Goal: Information Seeking & Learning: Check status

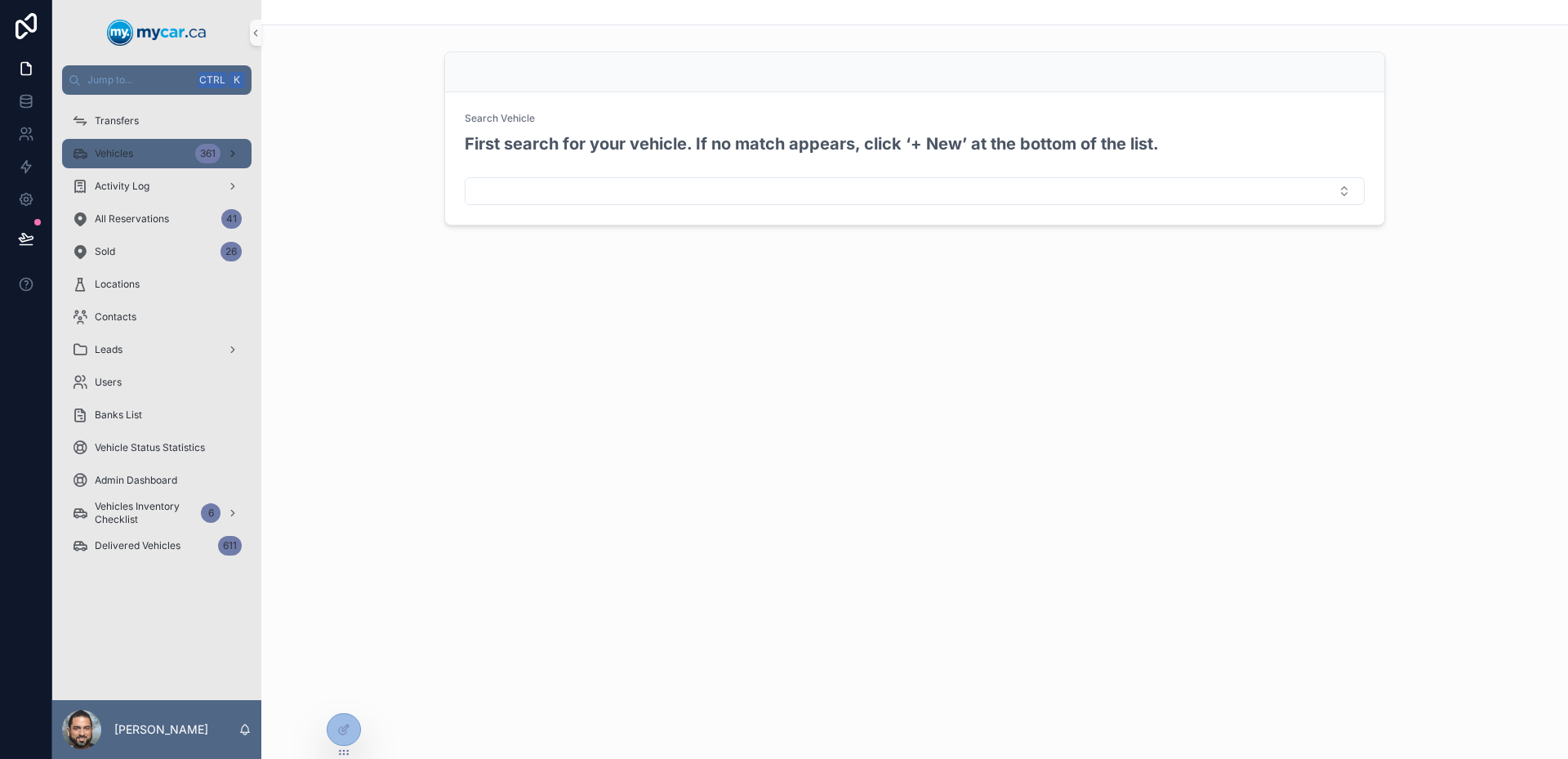
click at [152, 154] on div "Vehicles 361" at bounding box center [157, 153] width 170 height 26
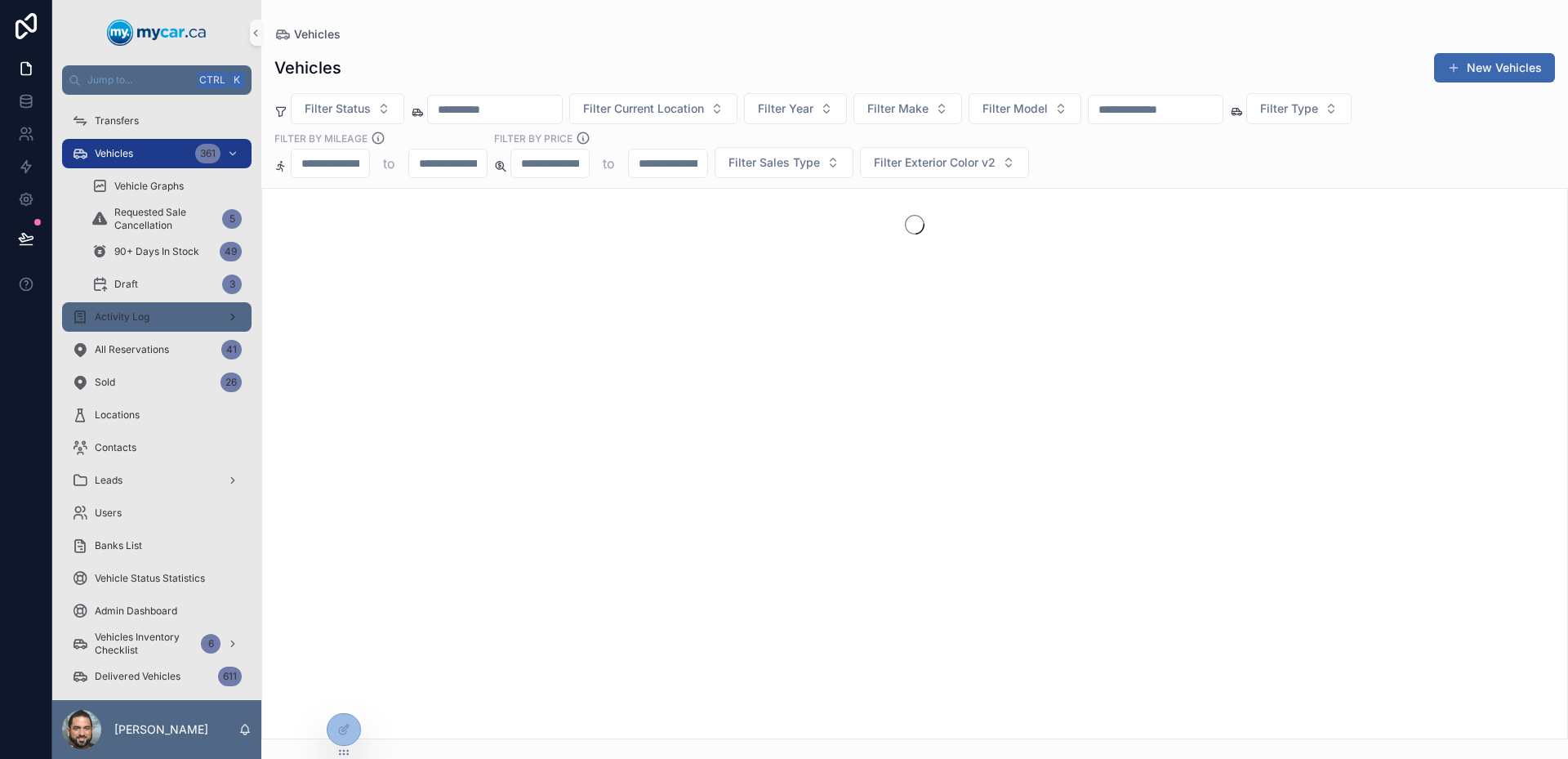
click at [145, 316] on span "Activity Log" at bounding box center [121, 317] width 54 height 13
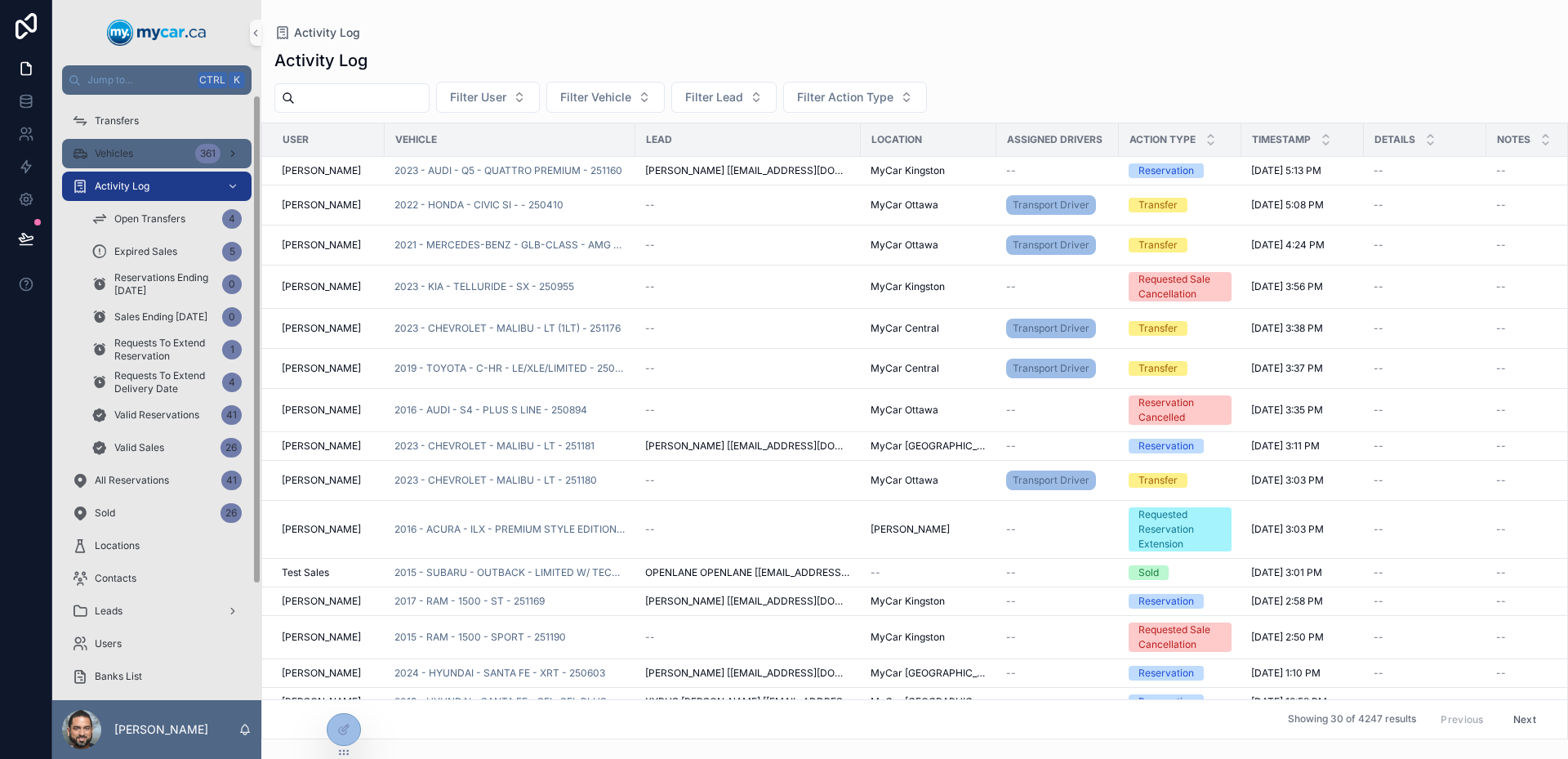
click at [166, 155] on div "Vehicles 361" at bounding box center [157, 153] width 170 height 26
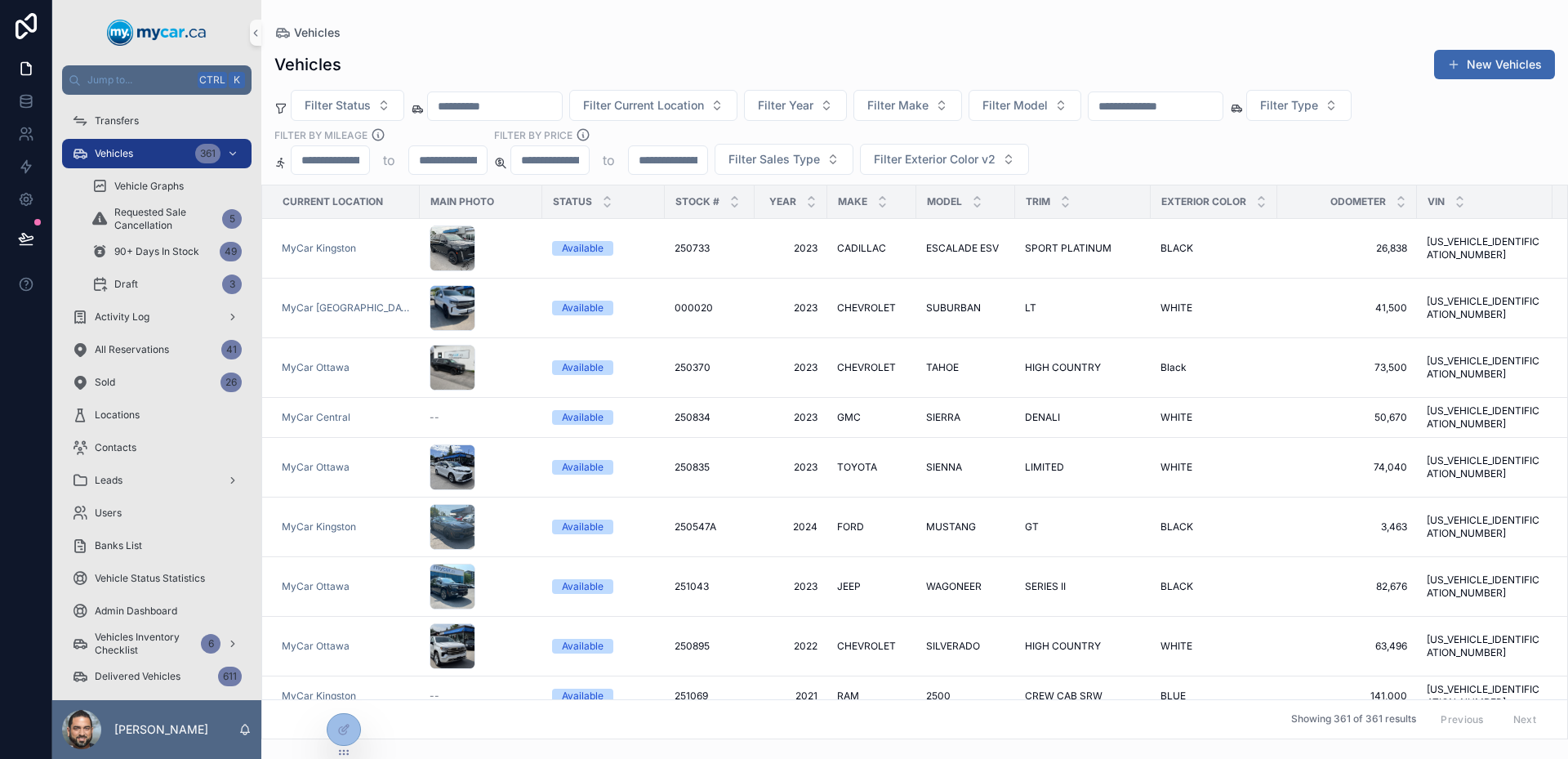
click at [1223, 106] on input "scrollable content" at bounding box center [1156, 106] width 134 height 23
type input "******"
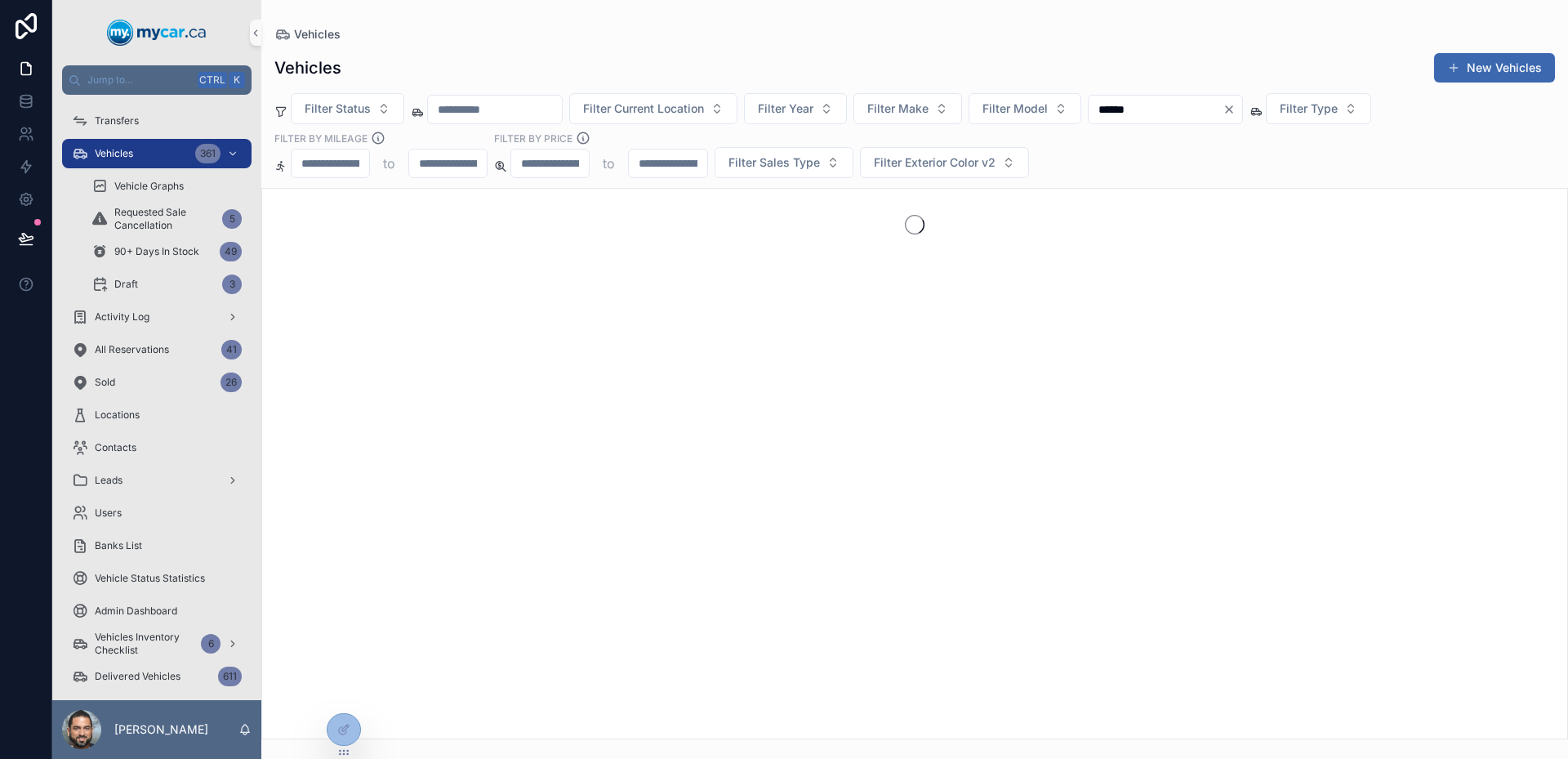
click at [1028, 437] on div "scrollable content" at bounding box center [915, 463] width 1307 height 552
click at [1194, 146] on div "Filter Status Filter Current Location Filter Year Filter Make Filter Model ****…" at bounding box center [915, 135] width 1307 height 85
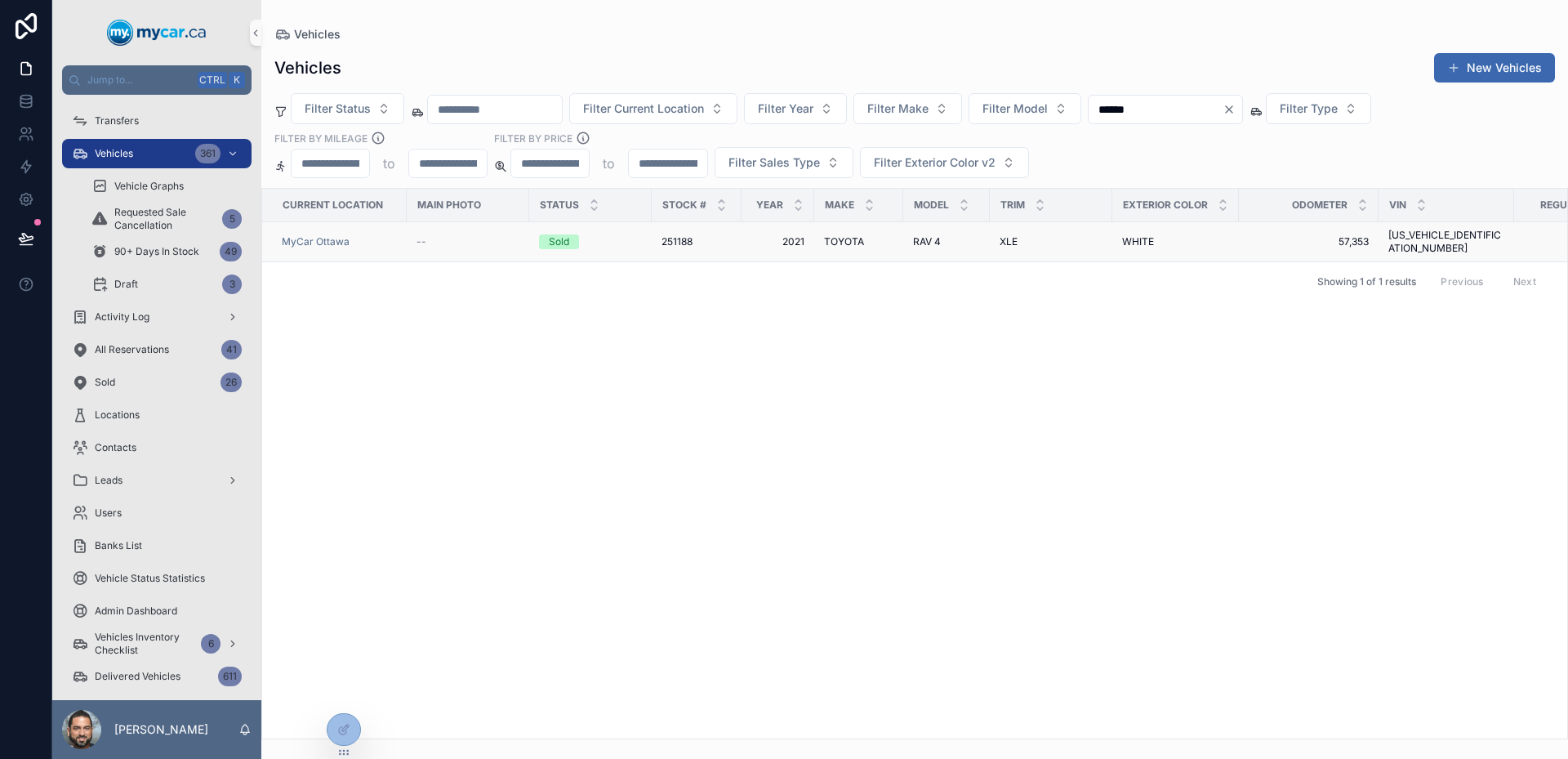
click at [832, 235] on span "TOYOTA" at bounding box center [843, 241] width 40 height 13
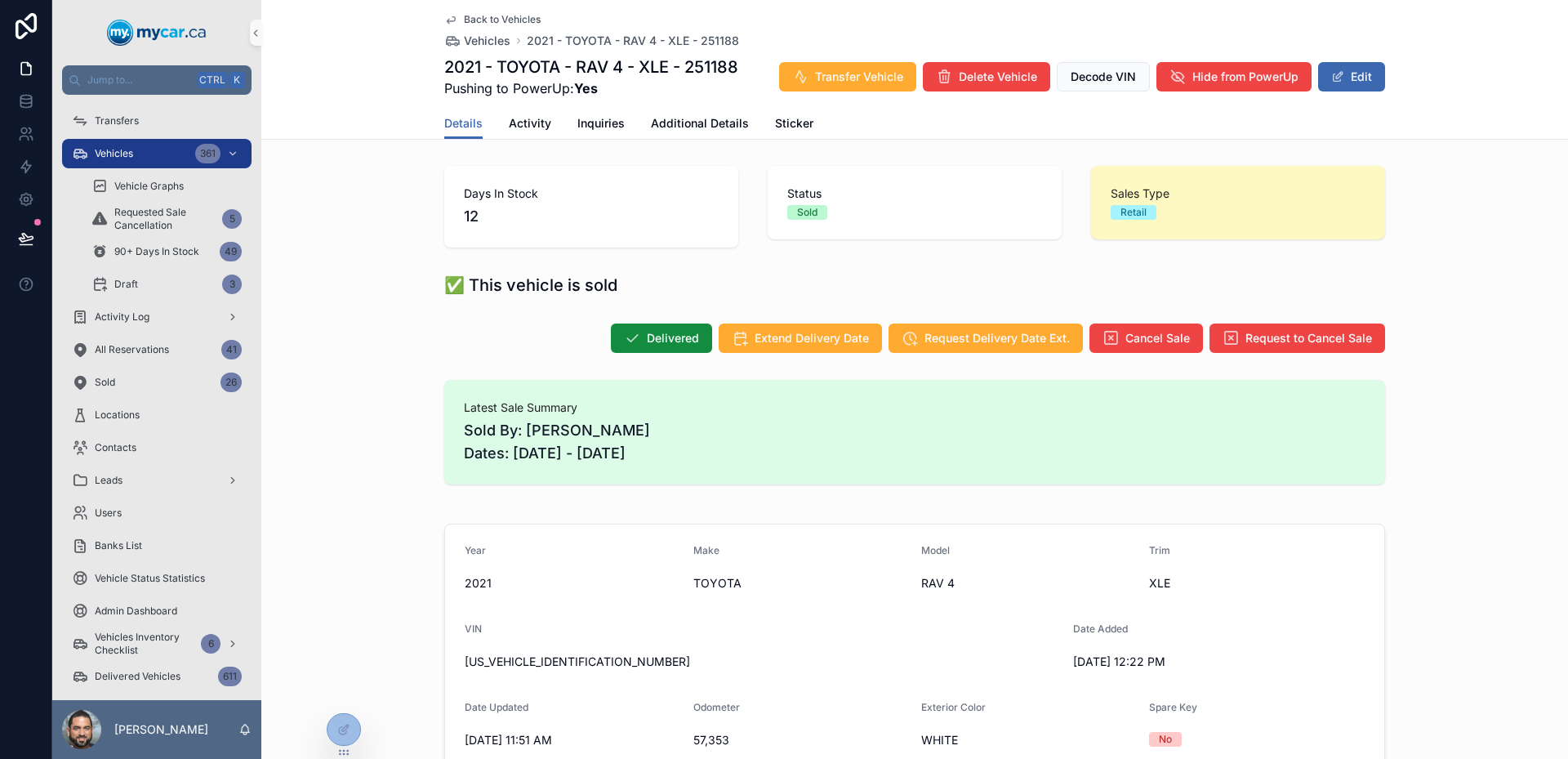
click at [1450, 244] on div "Days In Stock 12 Status Sold Sales Type Retail" at bounding box center [915, 206] width 1307 height 95
click at [537, 126] on span "Activity" at bounding box center [530, 123] width 43 height 16
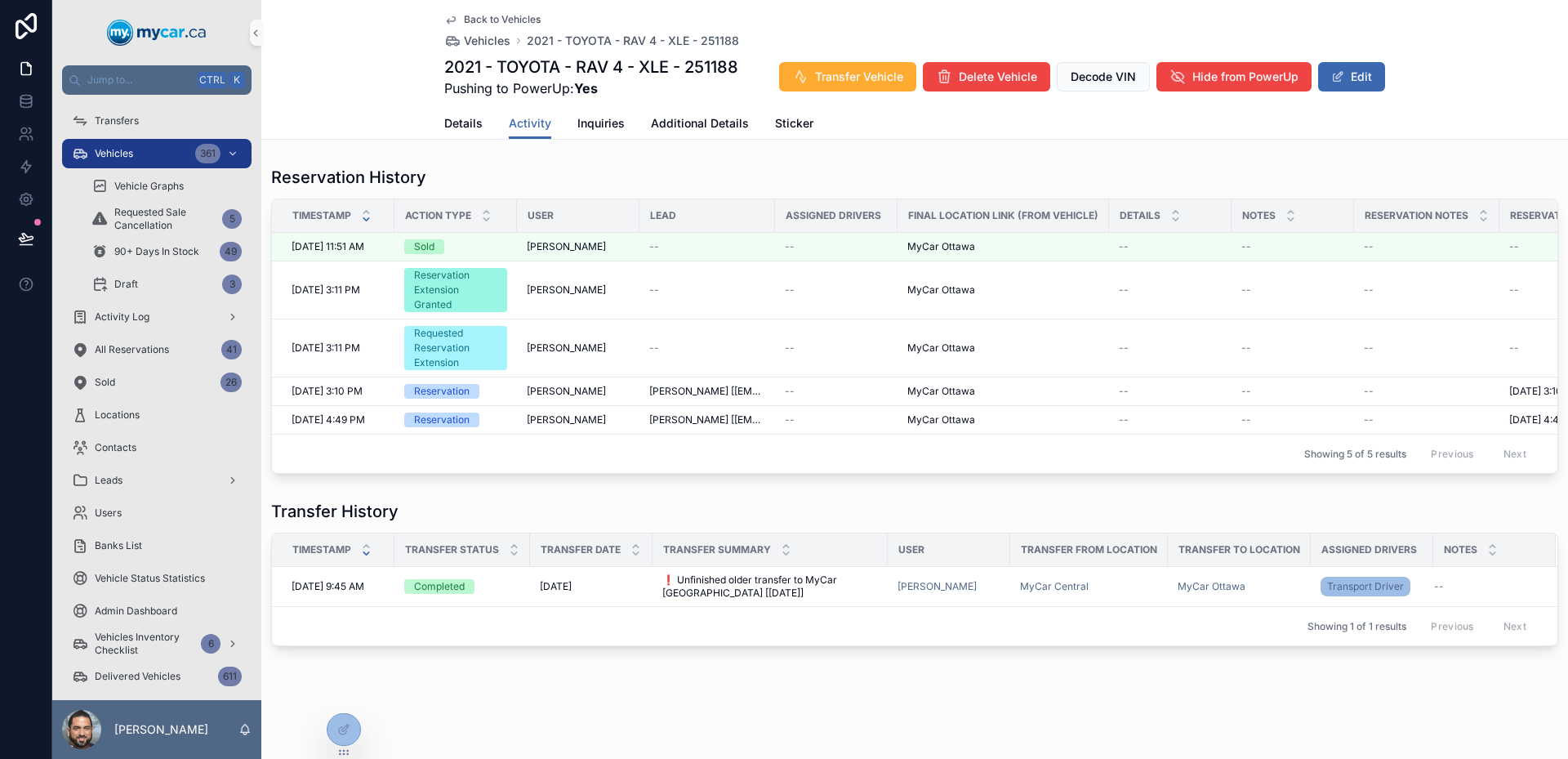
click at [767, 463] on div "Showing 5 of 5 results Previous Next" at bounding box center [915, 454] width 1285 height 39
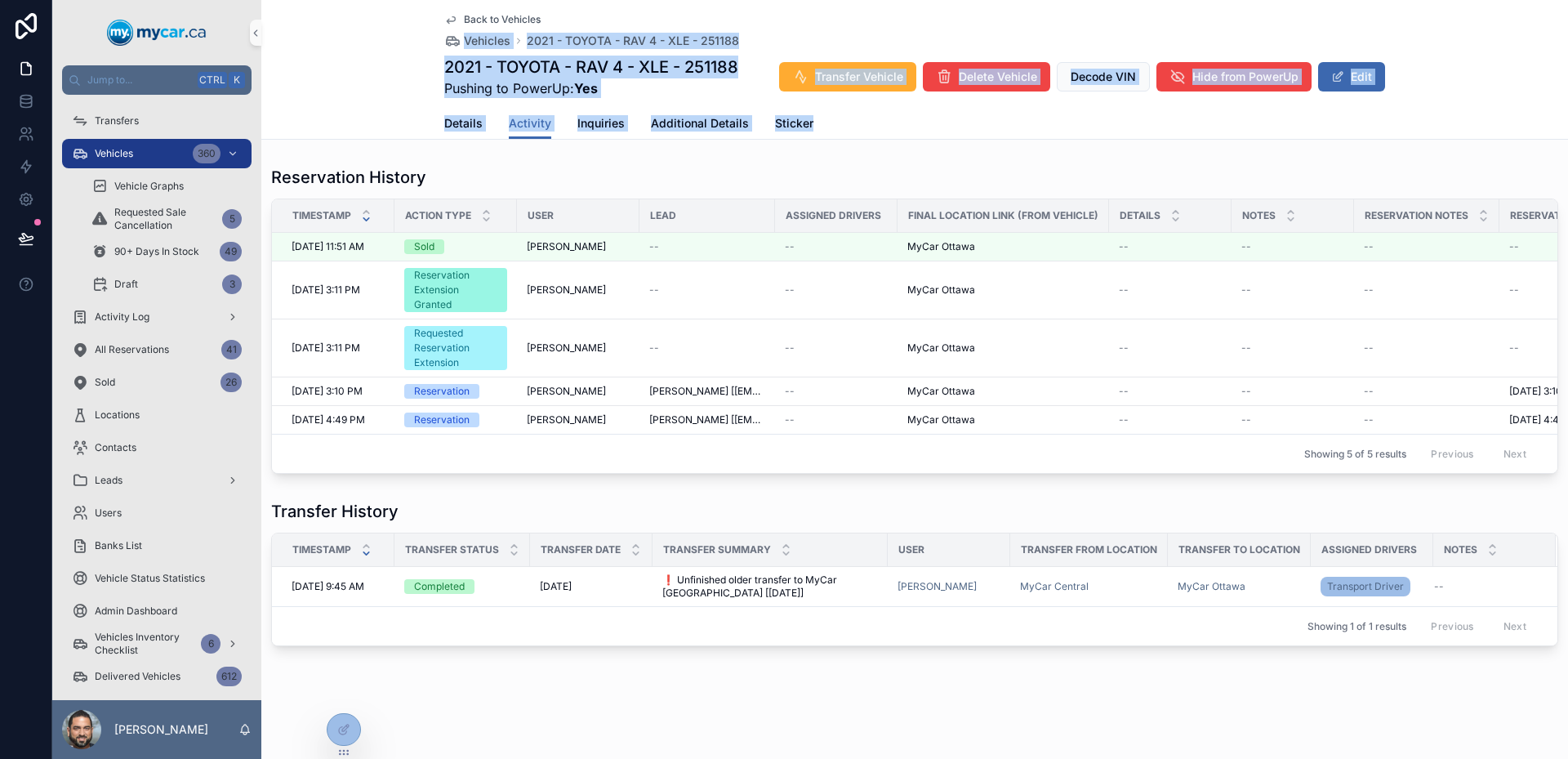
drag, startPoint x: 402, startPoint y: 39, endPoint x: 893, endPoint y: 136, distance: 500.5
click at [893, 136] on div "Back to Vehicles Vehicles 2021 - TOYOTA - RAV 4 - XLE - 251188 2021 - TOYOTA - …" at bounding box center [915, 70] width 1307 height 139
click at [893, 136] on div "Details Activity Inquiries Additional Details Sticker" at bounding box center [915, 123] width 941 height 31
drag, startPoint x: 893, startPoint y: 136, endPoint x: 358, endPoint y: 16, distance: 548.3
click at [358, 16] on div "Back to Vehicles Vehicles 2021 - TOYOTA - RAV 4 - XLE - 251188 2021 - TOYOTA - …" at bounding box center [915, 70] width 1307 height 139
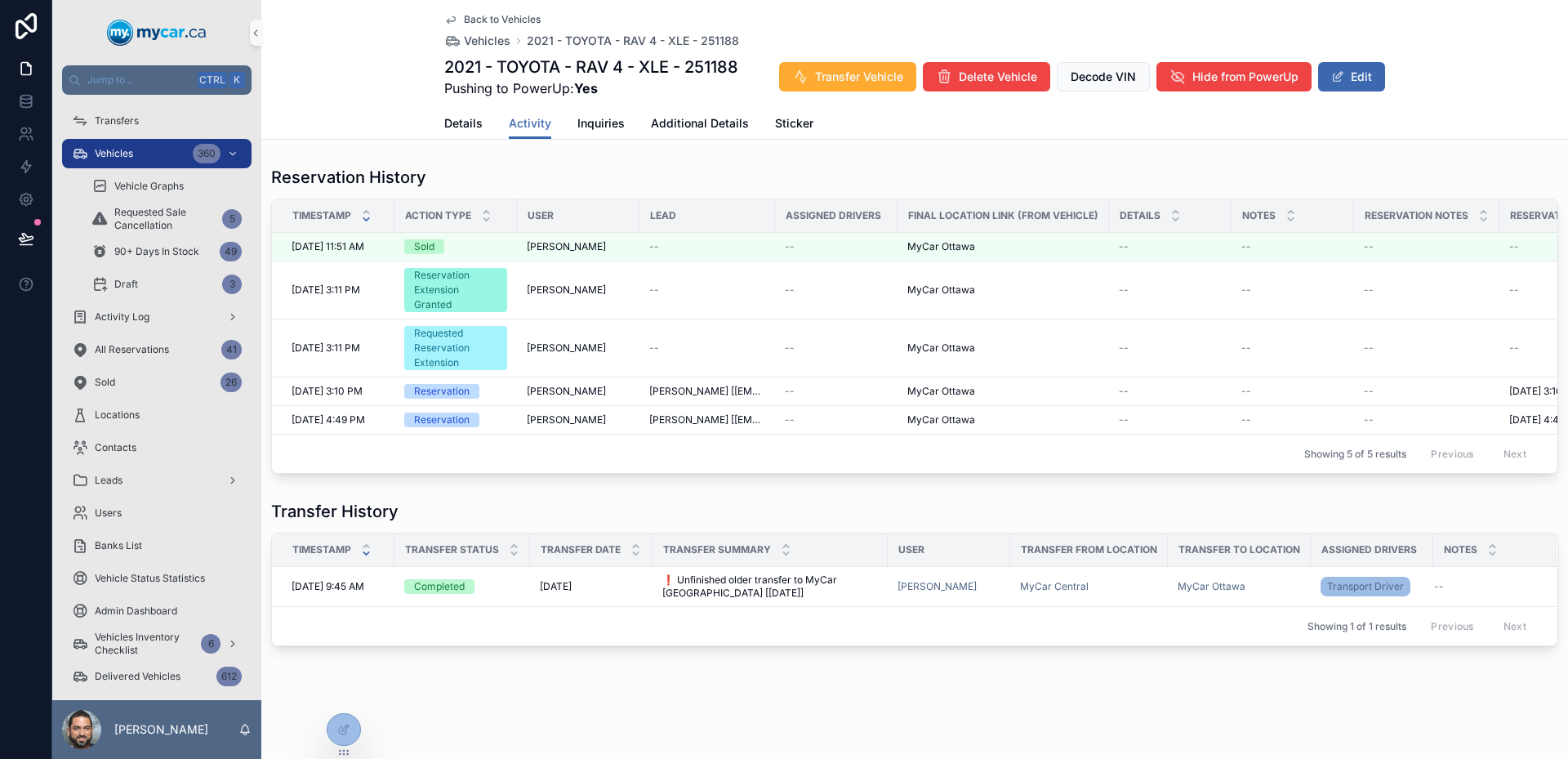
click at [358, 15] on div "Back to Vehicles Vehicles 2021 - TOYOTA - RAV 4 - XLE - 251188 2021 - TOYOTA - …" at bounding box center [915, 70] width 1307 height 139
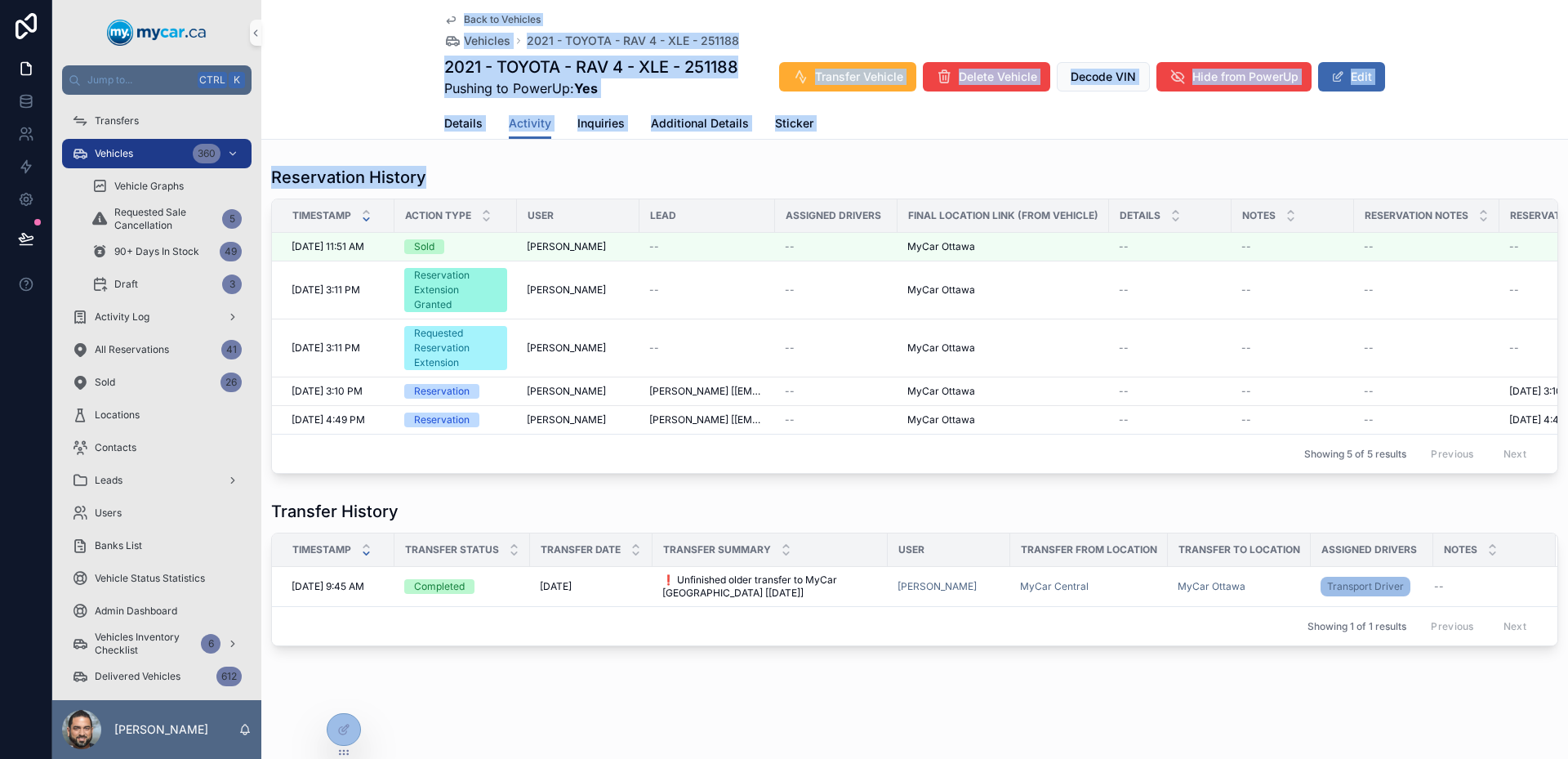
drag, startPoint x: 358, startPoint y: 15, endPoint x: 922, endPoint y: 166, distance: 583.9
click at [922, 166] on div "Back to Vehicles Vehicles 2021 - TOYOTA - RAV 4 - XLE - 251188 2021 - TOYOTA - …" at bounding box center [915, 379] width 1307 height 757
click at [922, 166] on div "Reservation History" at bounding box center [915, 178] width 1287 height 23
drag, startPoint x: 922, startPoint y: 166, endPoint x: 398, endPoint y: 17, distance: 544.8
click at [398, 17] on div "Back to Vehicles Vehicles 2021 - TOYOTA - RAV 4 - XLE - 251188 2021 - TOYOTA - …" at bounding box center [915, 379] width 1307 height 757
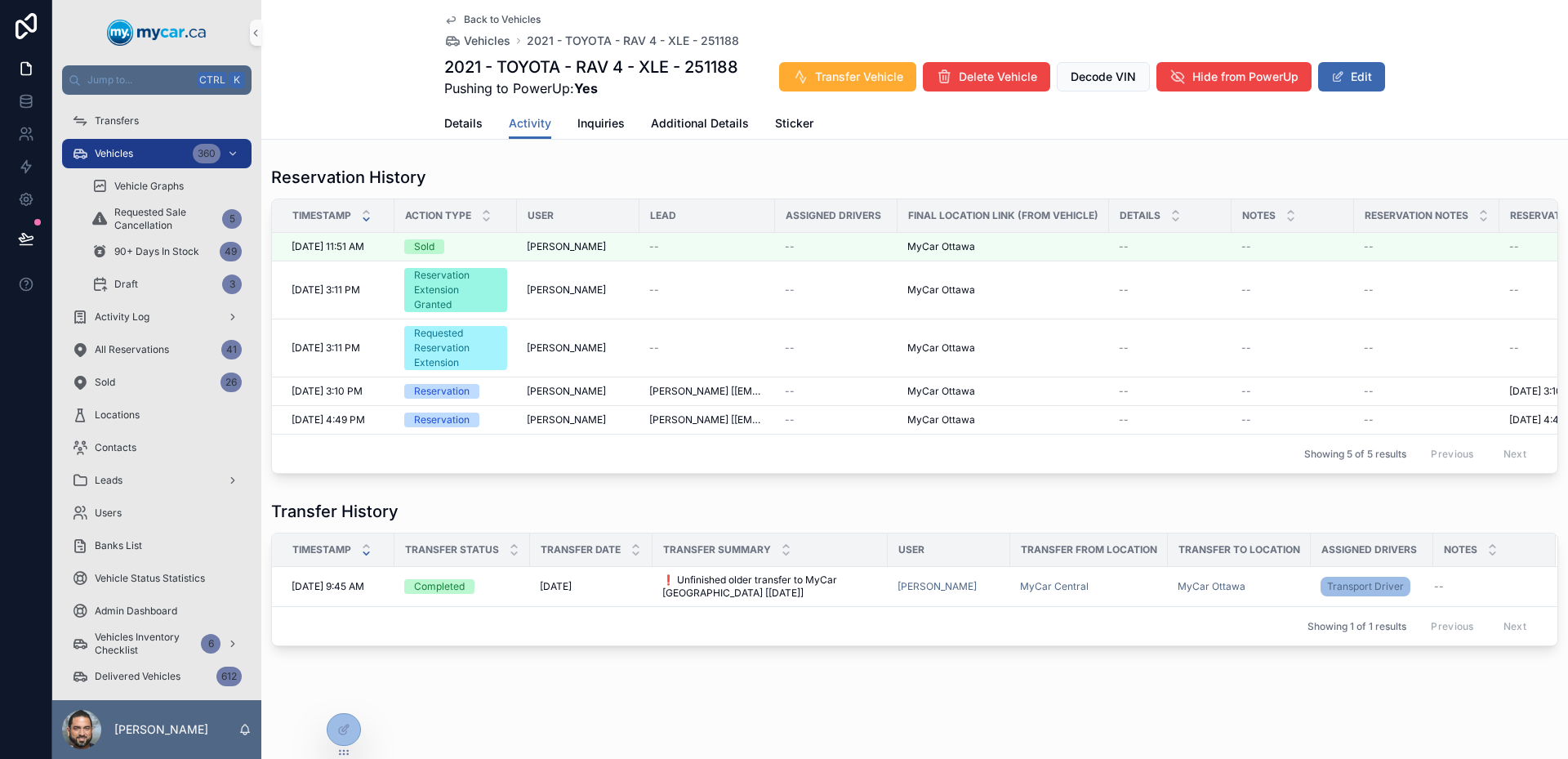
click at [398, 17] on div "Back to Vehicles Vehicles 2021 - TOYOTA - RAV 4 - XLE - 251188 2021 - TOYOTA - …" at bounding box center [915, 70] width 1307 height 139
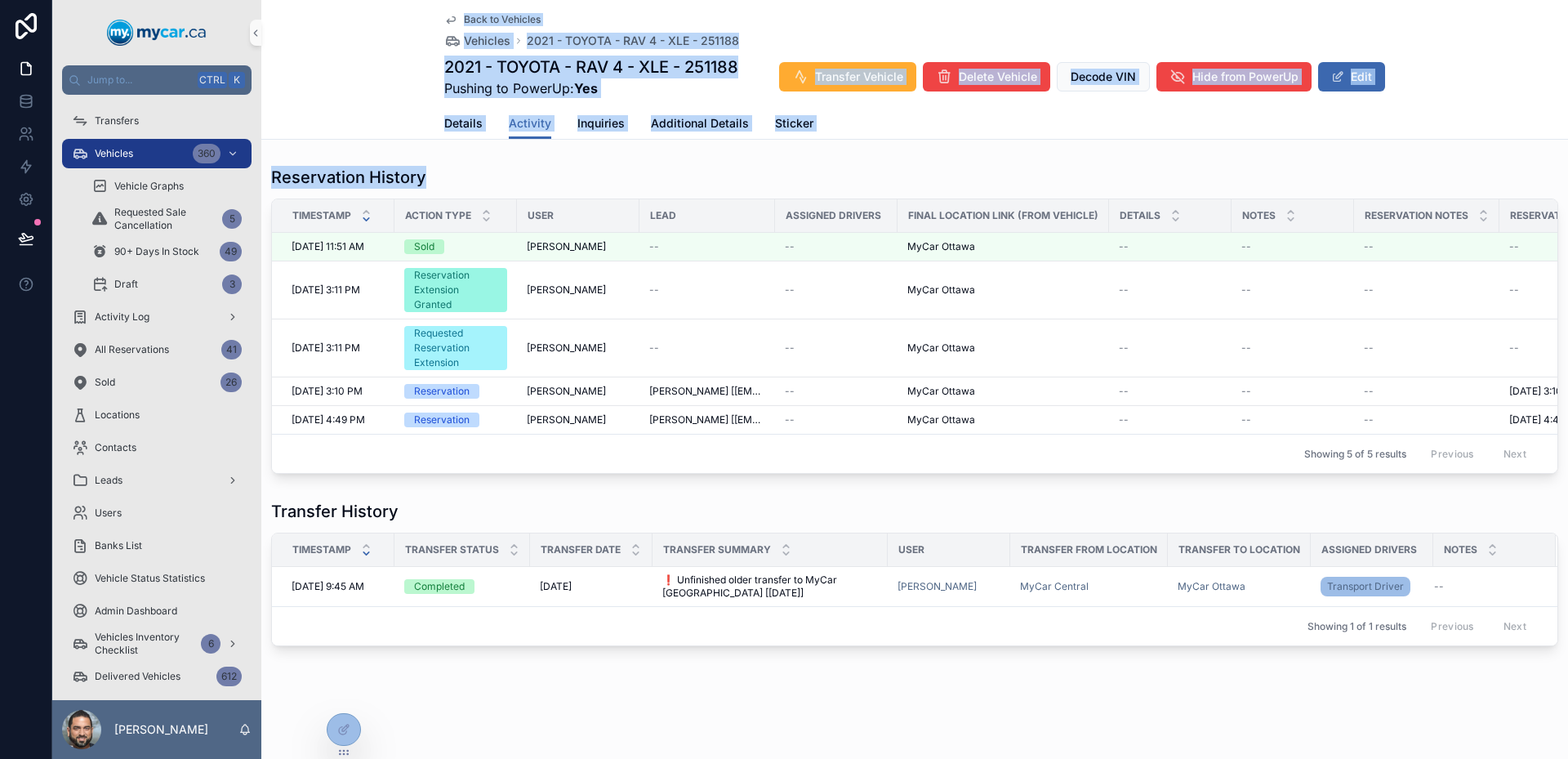
drag, startPoint x: 398, startPoint y: 17, endPoint x: 767, endPoint y: 168, distance: 398.7
click at [767, 168] on div "Back to Vehicles Vehicles 2021 - TOYOTA - RAV 4 - XLE - 251188 2021 - TOYOTA - …" at bounding box center [915, 379] width 1307 height 757
click at [767, 168] on div "Reservation History" at bounding box center [915, 178] width 1287 height 23
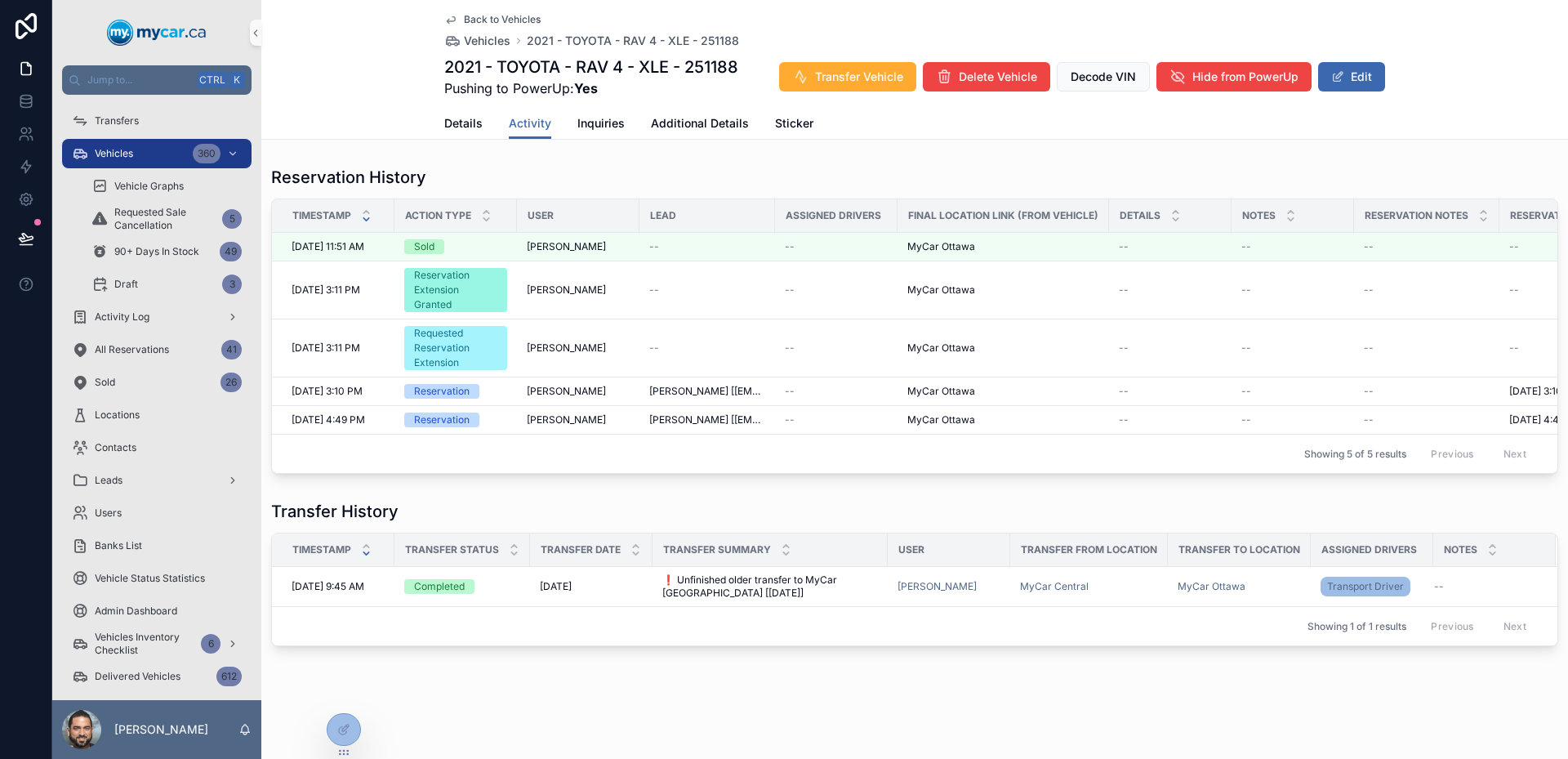
click at [347, 32] on div "Back to Vehicles Vehicles 2021 - TOYOTA - RAV 4 - XLE - 251188 2021 - TOYOTA - …" at bounding box center [915, 70] width 1307 height 139
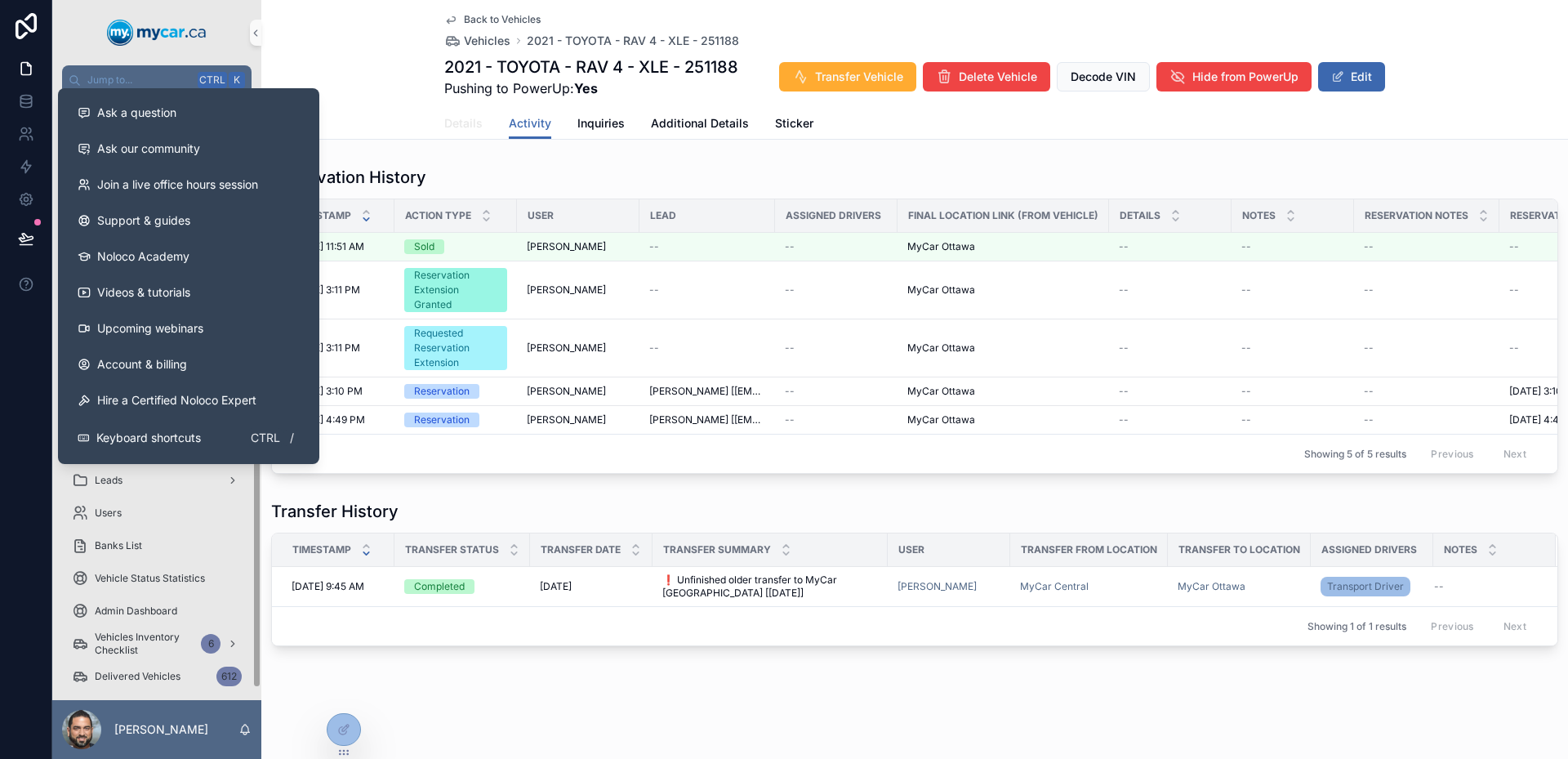
click at [457, 127] on span "Details" at bounding box center [463, 123] width 38 height 16
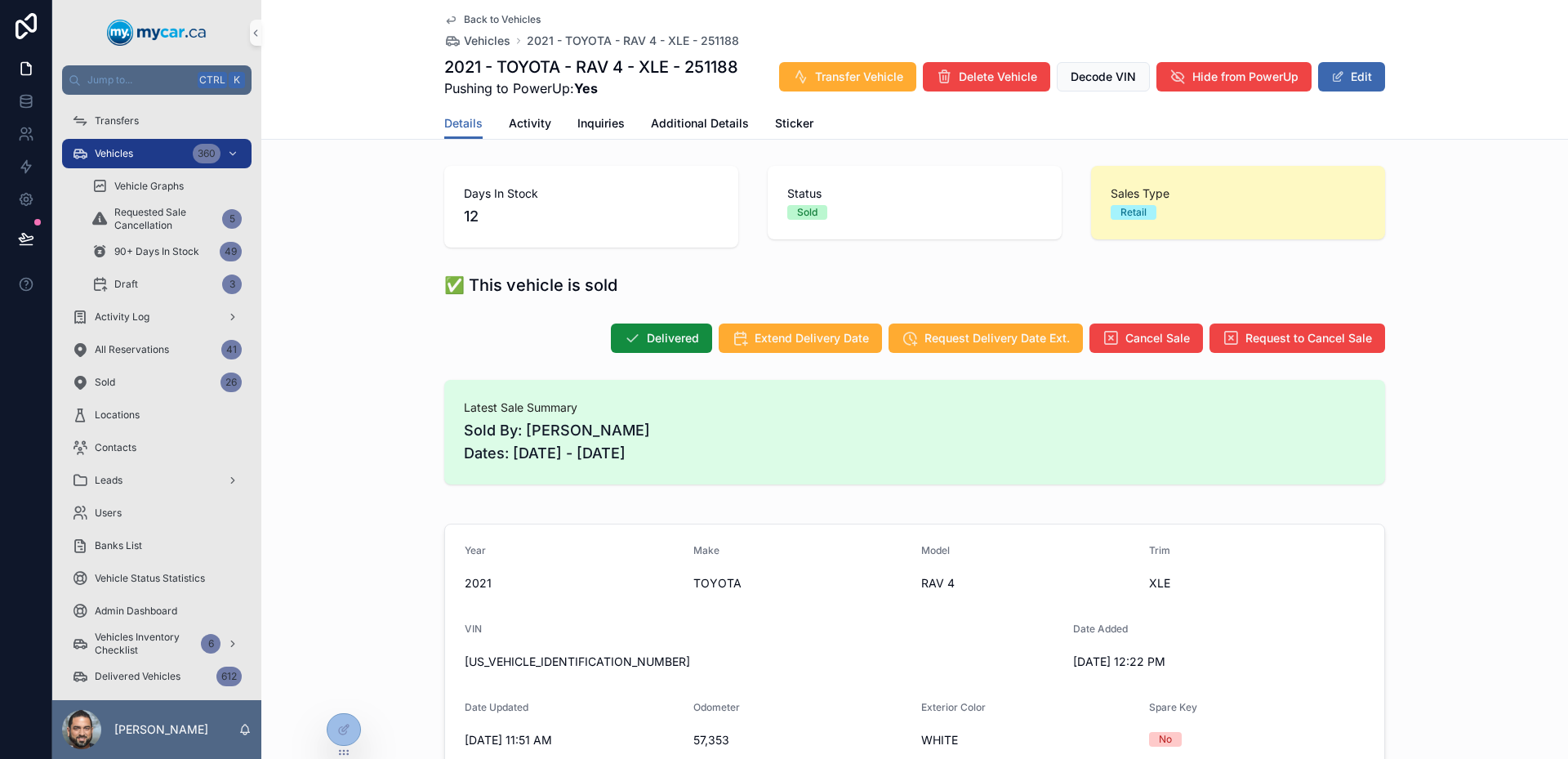
drag, startPoint x: 769, startPoint y: 465, endPoint x: 442, endPoint y: 407, distance: 332.1
click at [444, 407] on div "Latest Sale Summary Sold By: [PERSON_NAME] Dates: [DATE] - [DATE]" at bounding box center [915, 431] width 941 height 104
drag, startPoint x: 442, startPoint y: 407, endPoint x: 776, endPoint y: 437, distance: 335.3
click at [775, 436] on div "Latest Sale Summary Sold By: [PERSON_NAME] Dates: [DATE] - [DATE]" at bounding box center [915, 431] width 941 height 104
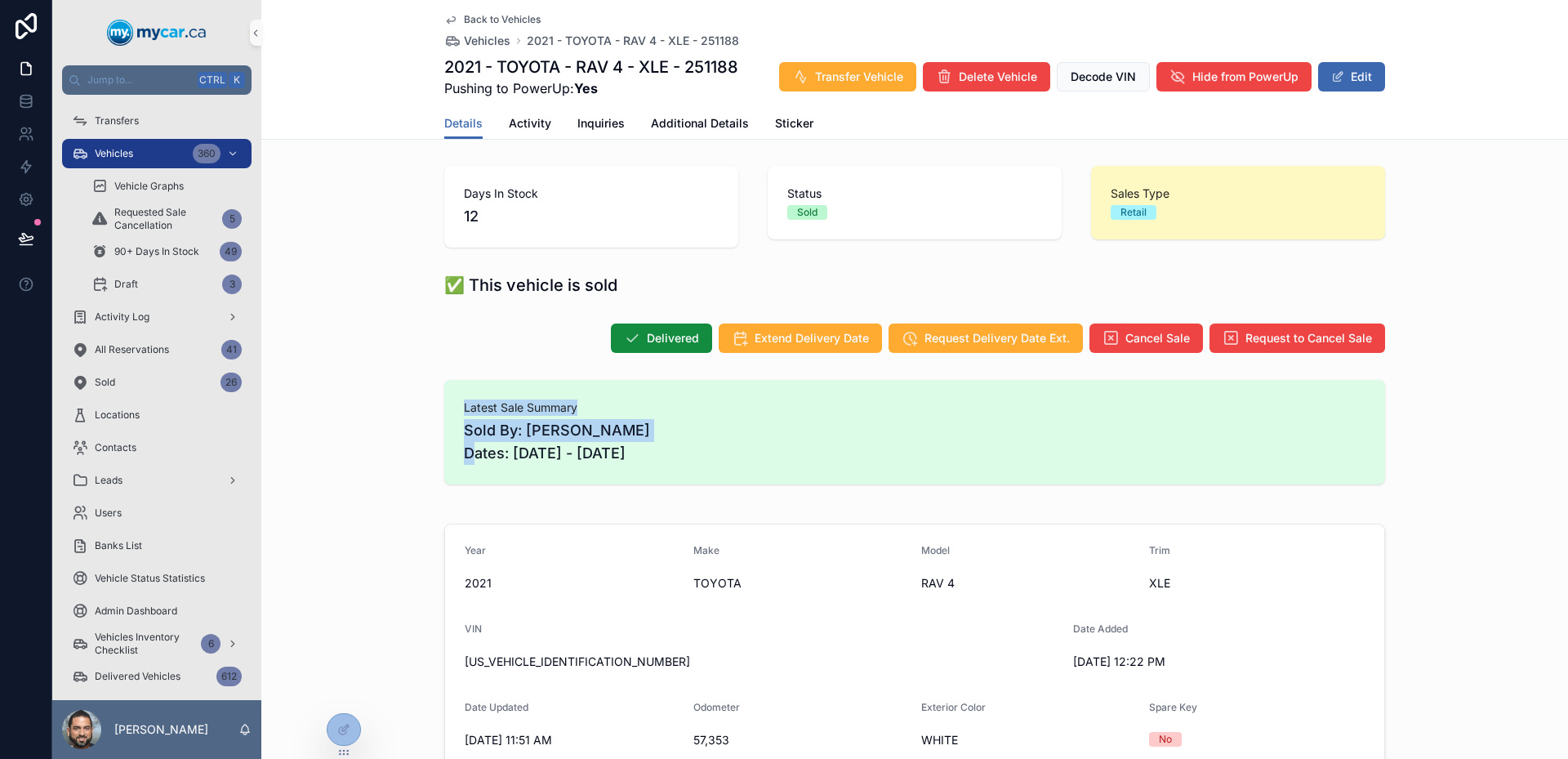
click at [776, 437] on span "Sold By: [PERSON_NAME] Dates: [DATE] - [DATE]" at bounding box center [915, 441] width 901 height 46
